Goal: Communication & Community: Answer question/provide support

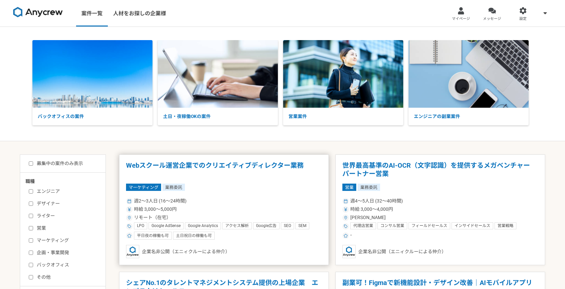
click at [252, 198] on div "週2〜3人日 (16〜24時間)" at bounding box center [224, 200] width 196 height 7
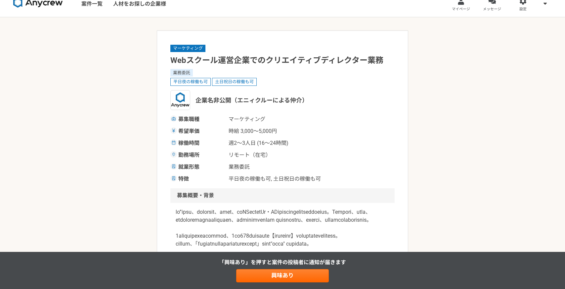
scroll to position [11, 0]
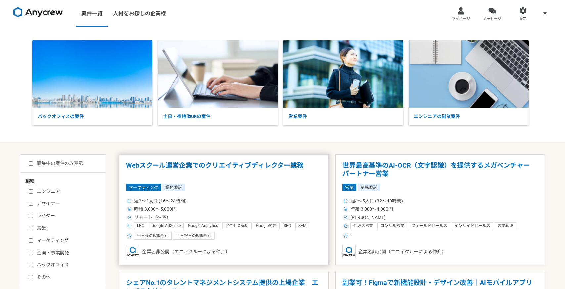
click at [203, 202] on div "週2〜3人日 (16〜24時間)" at bounding box center [224, 200] width 196 height 7
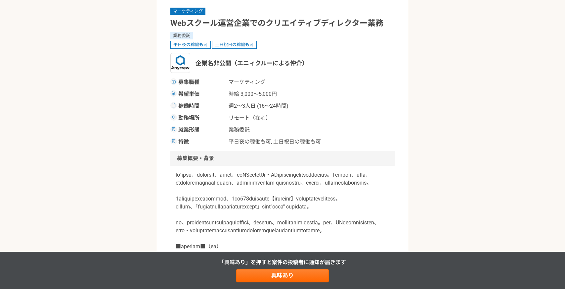
scroll to position [43, 0]
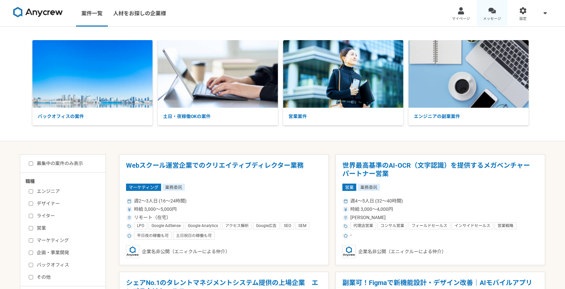
click at [492, 13] on div at bounding box center [492, 11] width 8 height 8
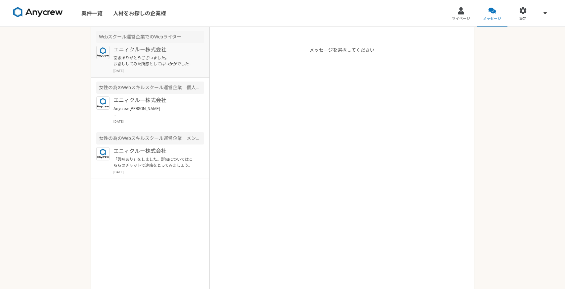
click at [175, 67] on p "面談ありがとうございました。 お話ししてみた所感としてはいかがでしたでしょうか？ 先方より、過去事例でLPをお見せできるものがないか聞かれており、もしないよう…" at bounding box center [155, 61] width 82 height 12
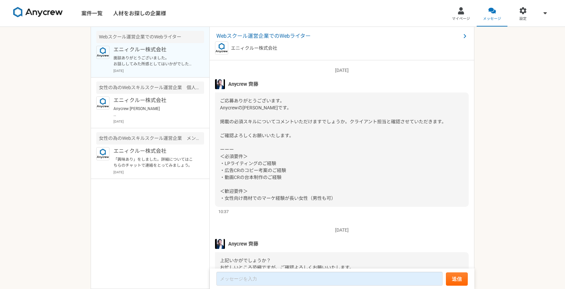
scroll to position [805, 0]
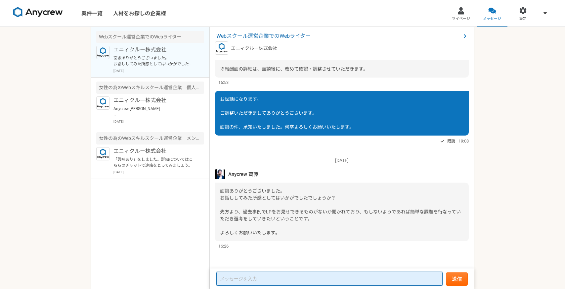
click at [240, 280] on textarea at bounding box center [329, 278] width 226 height 14
paste textarea "先日は面談の機会をいただき、誠にありがとうございました。 今回お話を伺い、魅力的な案件であると感じましたが、他案件との兼ね合いや応募職種の方向性等を改めて検討…"
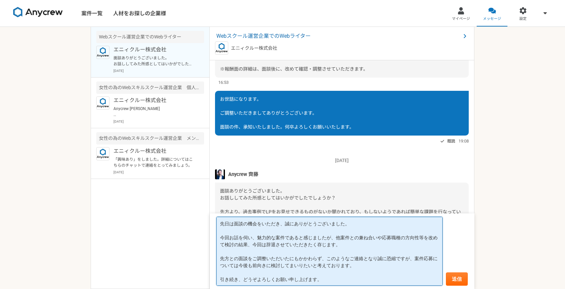
click at [298, 238] on textarea "先日は面談の機会をいただき、誠にありがとうございました。 今回お話を伺い、魅力的な案件であると感じましたが、他案件との兼ね合いや応募職種の方向性等を改めて検討…" at bounding box center [329, 250] width 226 height 69
drag, startPoint x: 344, startPoint y: 244, endPoint x: 211, endPoint y: 238, distance: 132.8
click at [211, 238] on form "先日は面談の機会をいただき、誠にありがとうございました。 今回お話を伺い、魅力的な案件であると感じましたが、他案件との兼ね合いや応募職種の方向性等を改めて検討…" at bounding box center [342, 250] width 265 height 75
click at [376, 256] on textarea "先日は面談の機会をいただき、誠にありがとうございました。 今回お話を伺い、魅力的な案件であると感じましたが、他案件との兼ね合いや応募職種の方向性等を改めて検討…" at bounding box center [329, 250] width 226 height 69
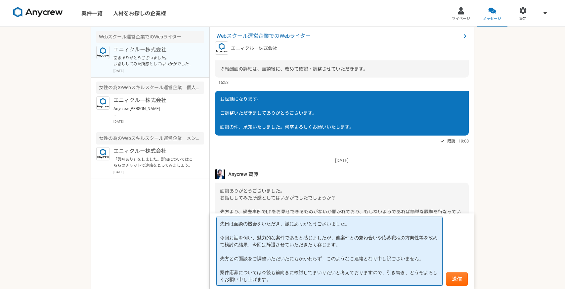
click at [348, 237] on textarea "先日は面談の機会をいただき、誠にありがとうございました。 今回お話を伺い、魅力的な案件であると感じましたが、他案件との兼ね合いや応募職種の方向性等を改めて検討…" at bounding box center [329, 250] width 226 height 69
drag, startPoint x: 345, startPoint y: 242, endPoint x: 219, endPoint y: 234, distance: 126.4
click at [219, 234] on textarea "先日は面談の機会をいただき、誠にありがとうございました。 今回お話を伺い、魅力的な案件であると感じましたが、既存業務との兼ね合いや応募職種の方向性等を改めて検…" at bounding box center [329, 250] width 226 height 69
click at [431, 238] on textarea "先日は面談の機会をいただき、誠にありがとうございました。 今回お話を伺い、魅力的な案件であると感じましたが、既存業務との兼ね合いや応募職種の方向性等を改めて検…" at bounding box center [329, 250] width 226 height 69
click at [378, 257] on textarea "先日は面談の機会をいただき、誠にありがとうございました。 今回お話を伺い、魅力的な案件であると感じましたが、既存業務との兼ね合いや応募職種の方向性等を改めて見…" at bounding box center [329, 250] width 226 height 69
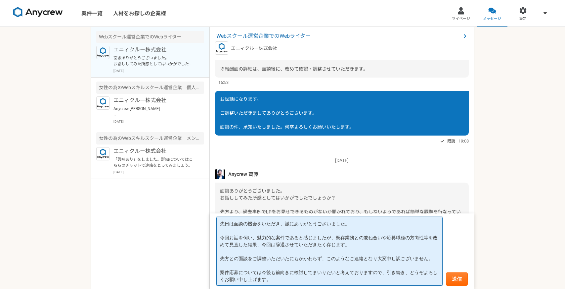
click at [226, 271] on textarea "先日は面談の機会をいただき、誠にありがとうございました。 今回お話を伺い、魅力的な案件であると感じましたが、既存業務との兼ね合いや応募職種の方向性等を改めて見…" at bounding box center [329, 250] width 226 height 69
type textarea "先日は面談の機会をいただき、誠にありがとうございました。 今回お話を伺い、魅力的な案件であると感じましたが、既存業務との兼ね合いや応募職種の方向性等を改めて見…"
click at [457, 277] on button "送信" at bounding box center [457, 278] width 22 height 13
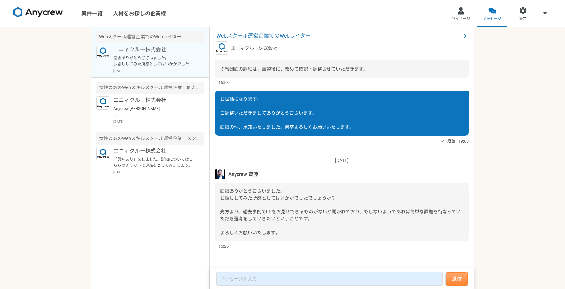
scroll to position [731, 0]
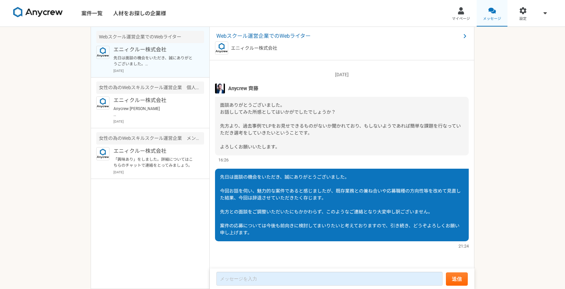
click at [494, 15] on link "メッセージ" at bounding box center [492, 13] width 31 height 26
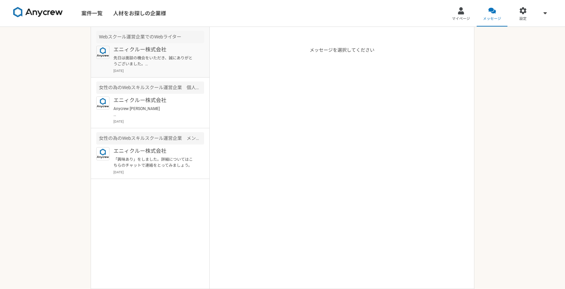
click at [160, 63] on p "先日は面談の機会をいただき、誠にありがとうございました。 今回お話を伺い、魅力的な案件であると感じましたが、既存業務との兼ね合いや応募職種の方向性等を改めて見…" at bounding box center [155, 61] width 82 height 12
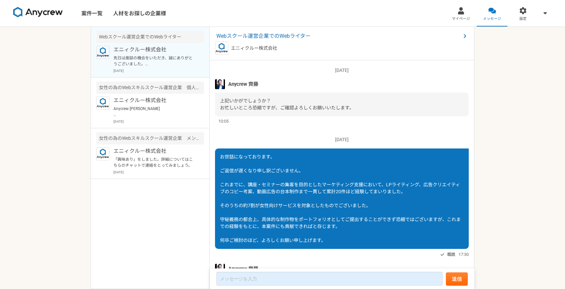
scroll to position [731, 0]
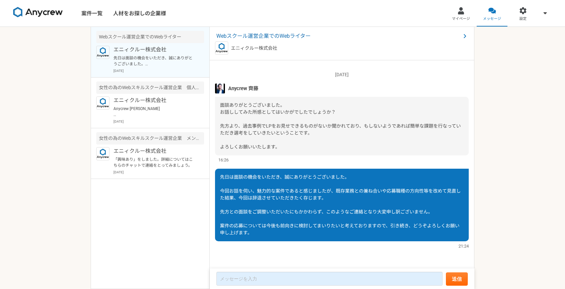
click at [46, 10] on img at bounding box center [38, 12] width 50 height 11
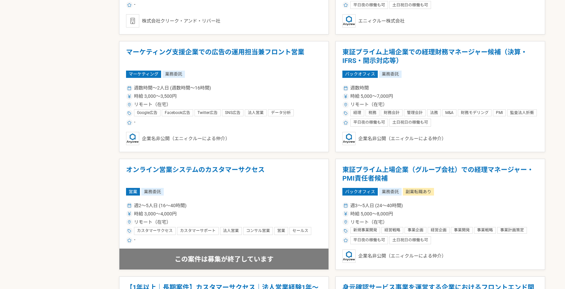
scroll to position [818, 0]
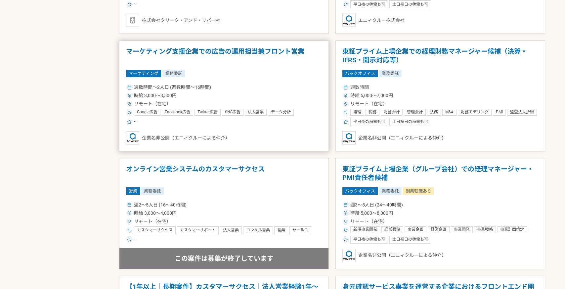
click at [284, 89] on div "週数時間〜2人日 (週数時間〜16時間)" at bounding box center [224, 87] width 196 height 7
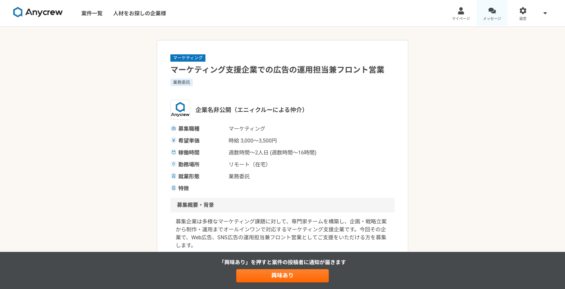
click at [489, 14] on div at bounding box center [492, 11] width 8 height 8
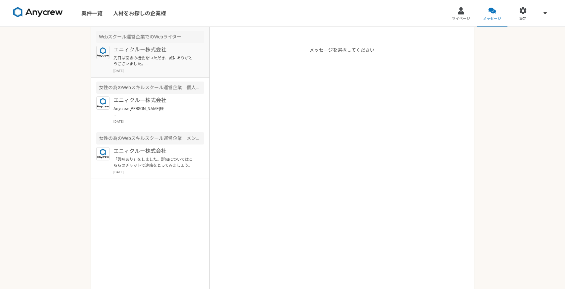
click at [169, 64] on p "先日は面談の機会をいただき、誠にありがとうございました。 今回お話を伺い、魅力的な案件であると感じましたが、既存業務との兼ね合いや応募職種の方向性等を改めて見…" at bounding box center [155, 61] width 82 height 12
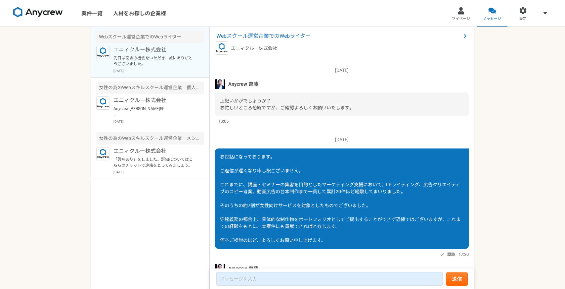
scroll to position [732, 0]
